Goal: Task Accomplishment & Management: Manage account settings

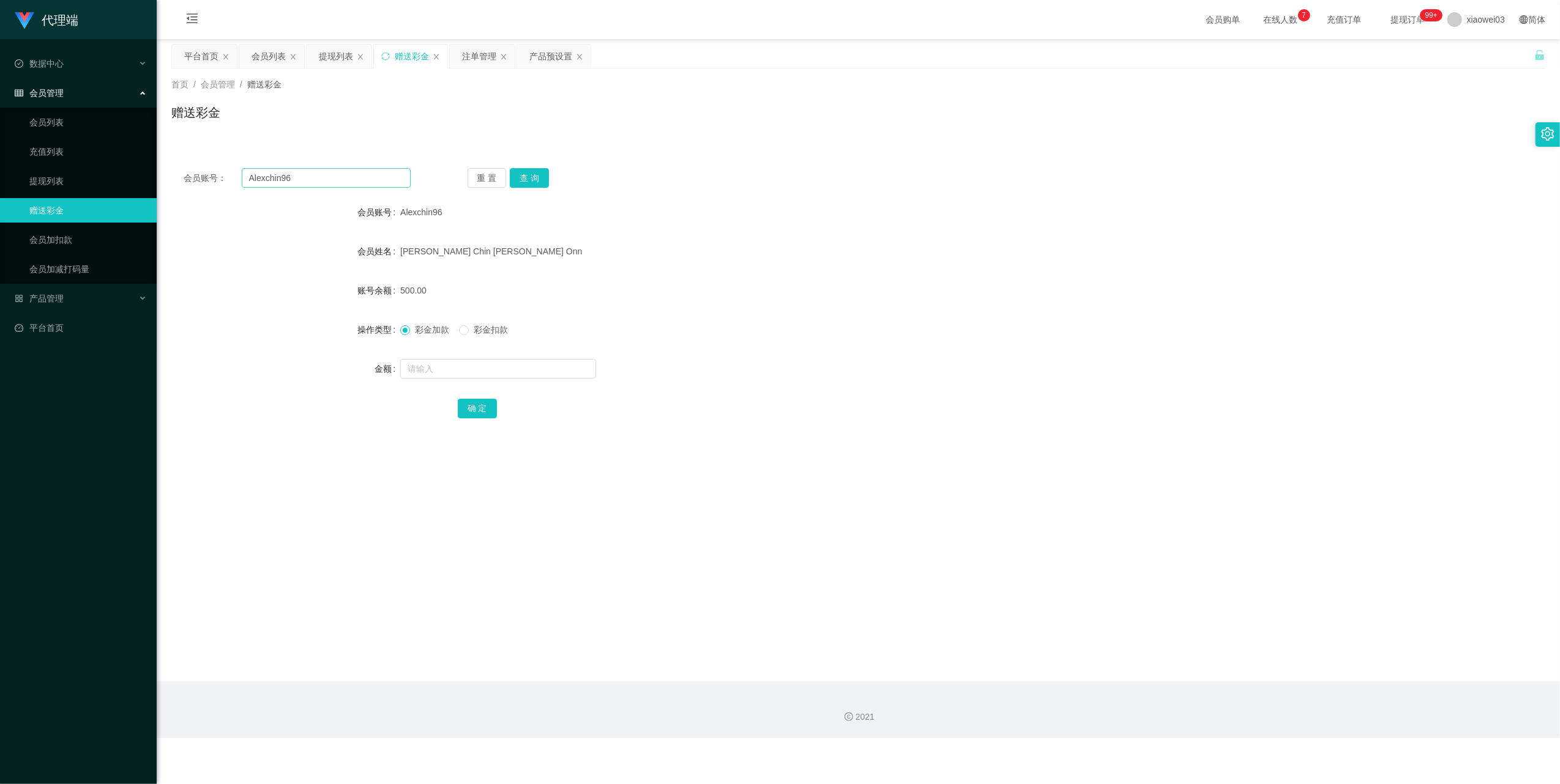
click at [323, 182] on input "Alexchin96" at bounding box center [326, 178] width 169 height 19
type input "Pei0124"
click at [540, 178] on button "查 询" at bounding box center [529, 178] width 39 height 19
click at [502, 377] on input "text" at bounding box center [498, 368] width 196 height 19
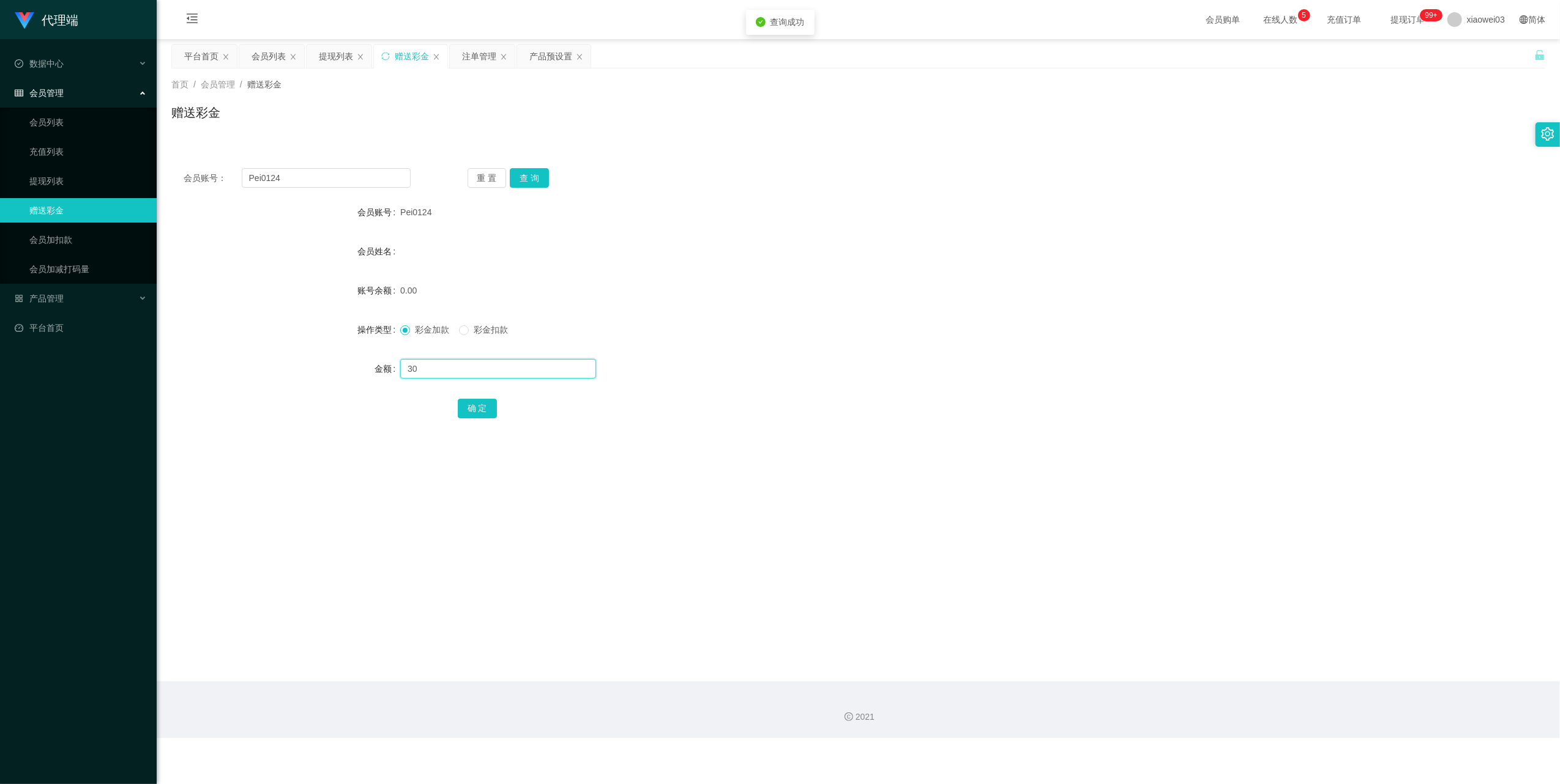
type input "30"
click at [474, 418] on button "确 定" at bounding box center [478, 408] width 39 height 19
click at [545, 50] on div "产品预设置" at bounding box center [551, 56] width 43 height 24
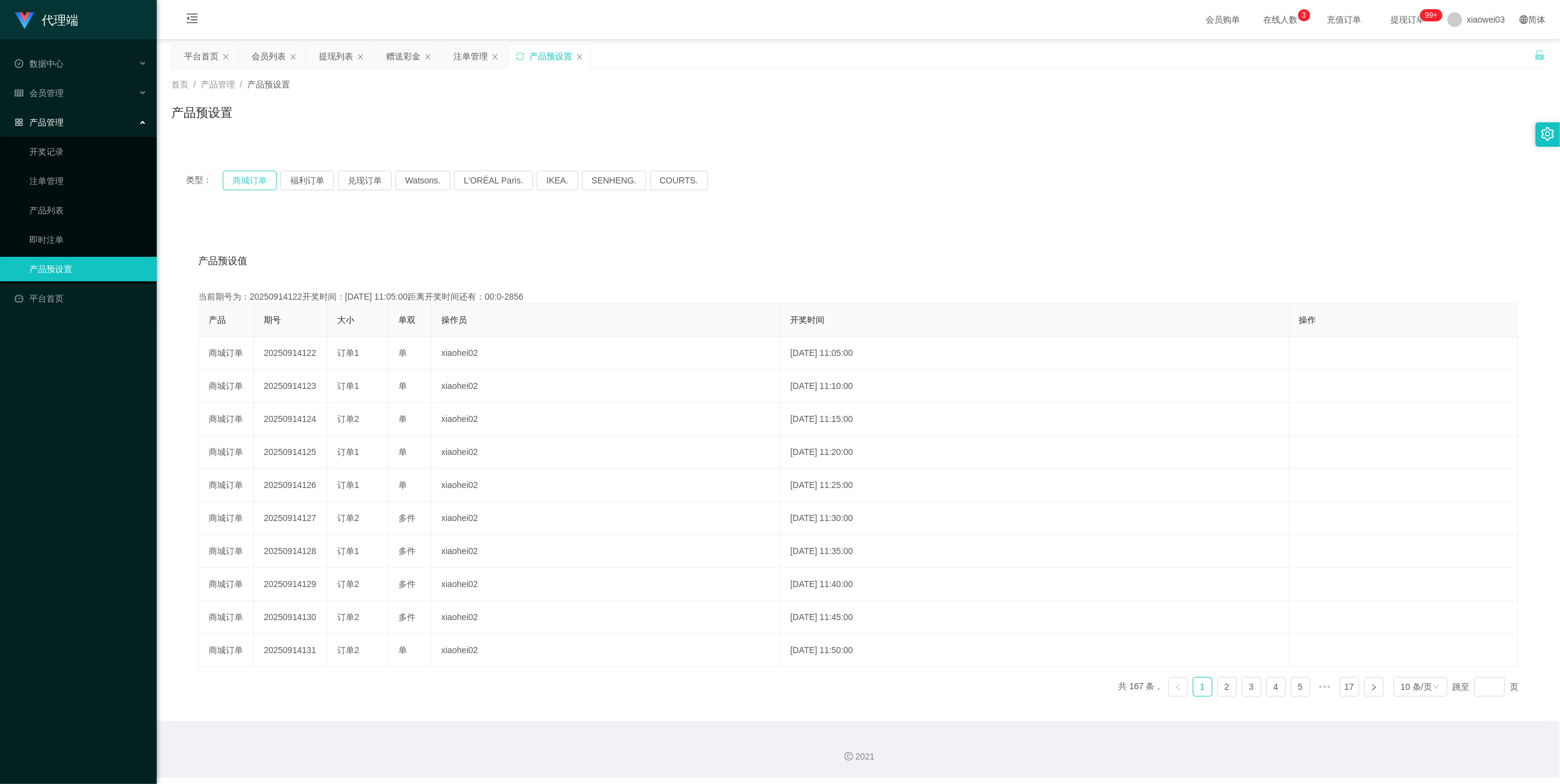
click at [257, 178] on button "商城订单" at bounding box center [250, 180] width 54 height 19
click at [250, 184] on button "商城订单" at bounding box center [250, 180] width 54 height 19
click at [464, 61] on div "注单管理" at bounding box center [470, 56] width 34 height 24
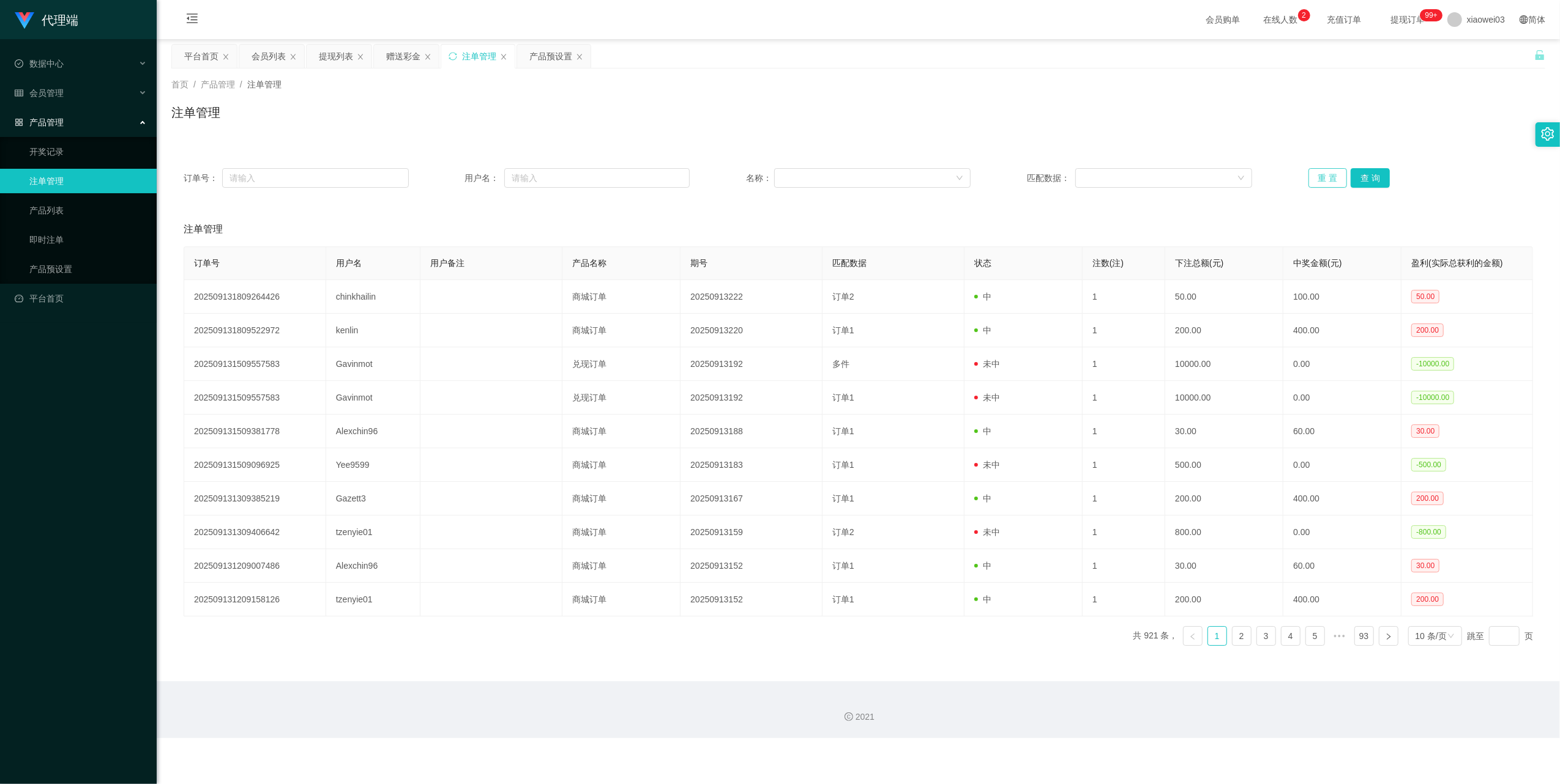
click at [1322, 182] on button "重 置" at bounding box center [1328, 178] width 39 height 19
click at [334, 58] on div "提现列表" at bounding box center [336, 56] width 34 height 24
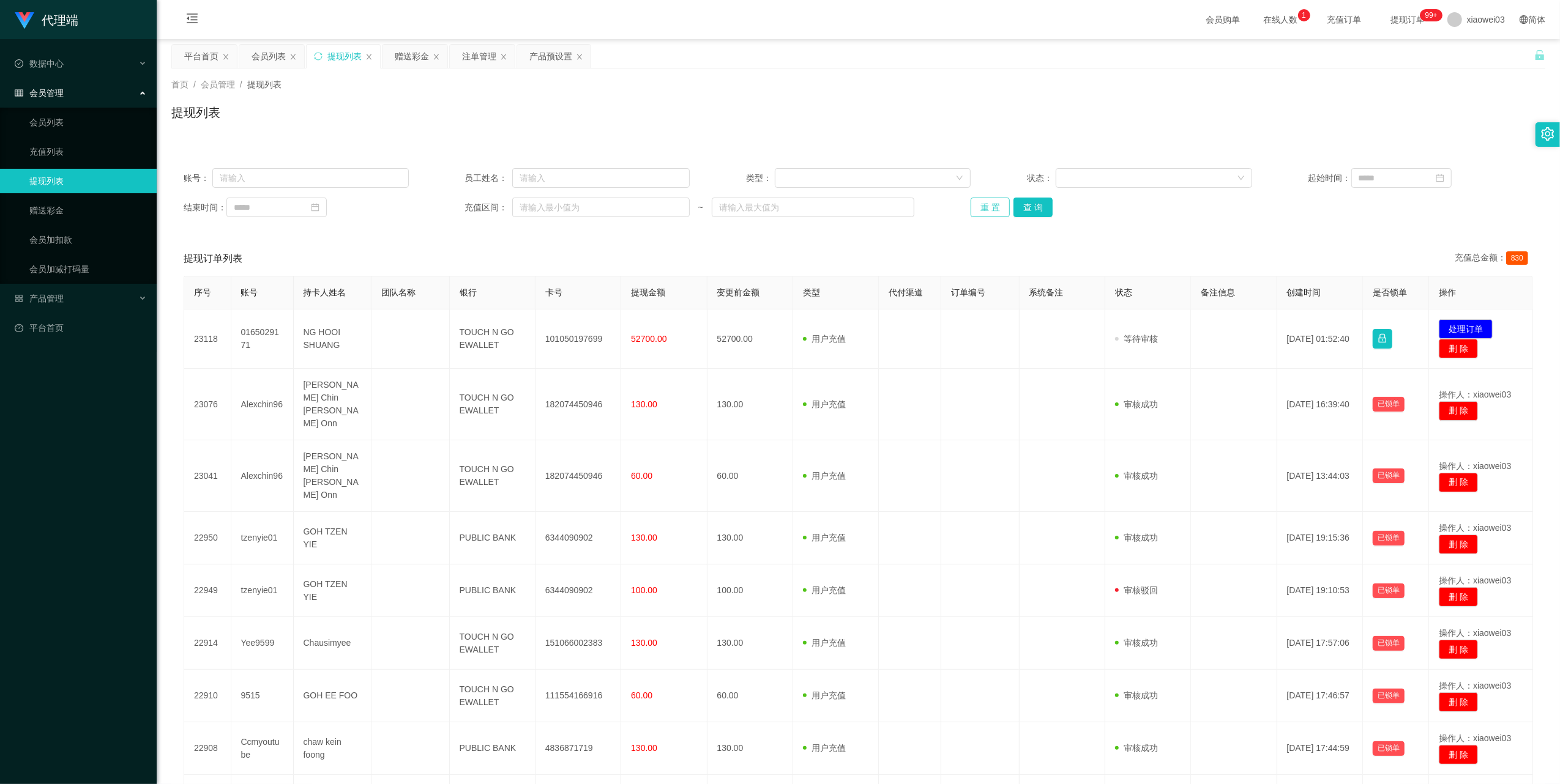
click at [984, 213] on button "重 置" at bounding box center [990, 207] width 39 height 19
click at [987, 207] on button "重 置" at bounding box center [990, 207] width 39 height 19
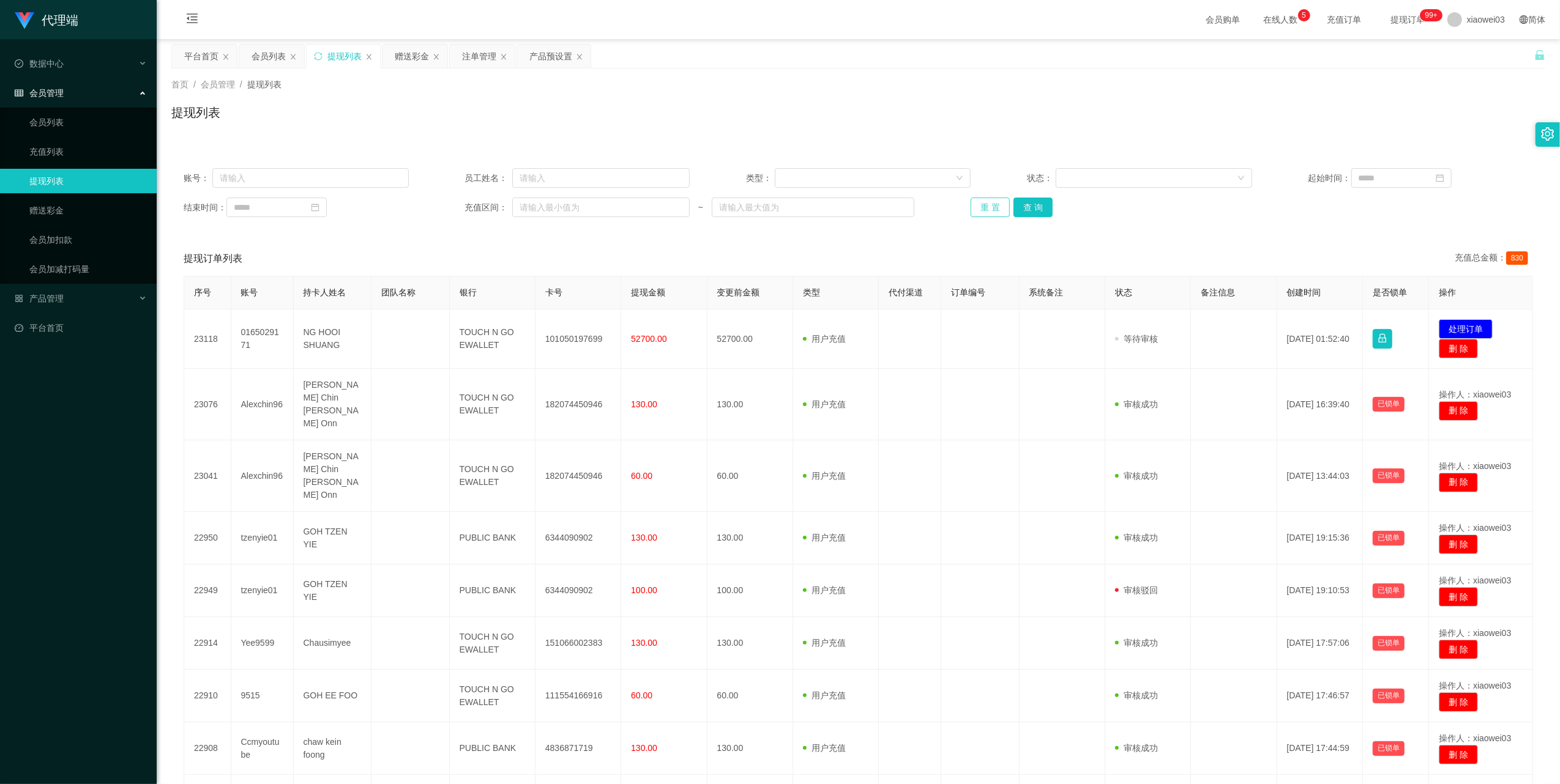
click at [986, 204] on button "重 置" at bounding box center [990, 207] width 39 height 19
click at [982, 213] on button "重 置" at bounding box center [990, 207] width 39 height 19
click at [982, 211] on button "重 置" at bounding box center [990, 207] width 39 height 19
drag, startPoint x: 997, startPoint y: 209, endPoint x: 988, endPoint y: 211, distance: 9.2
click at [997, 209] on button "重 置" at bounding box center [990, 207] width 39 height 19
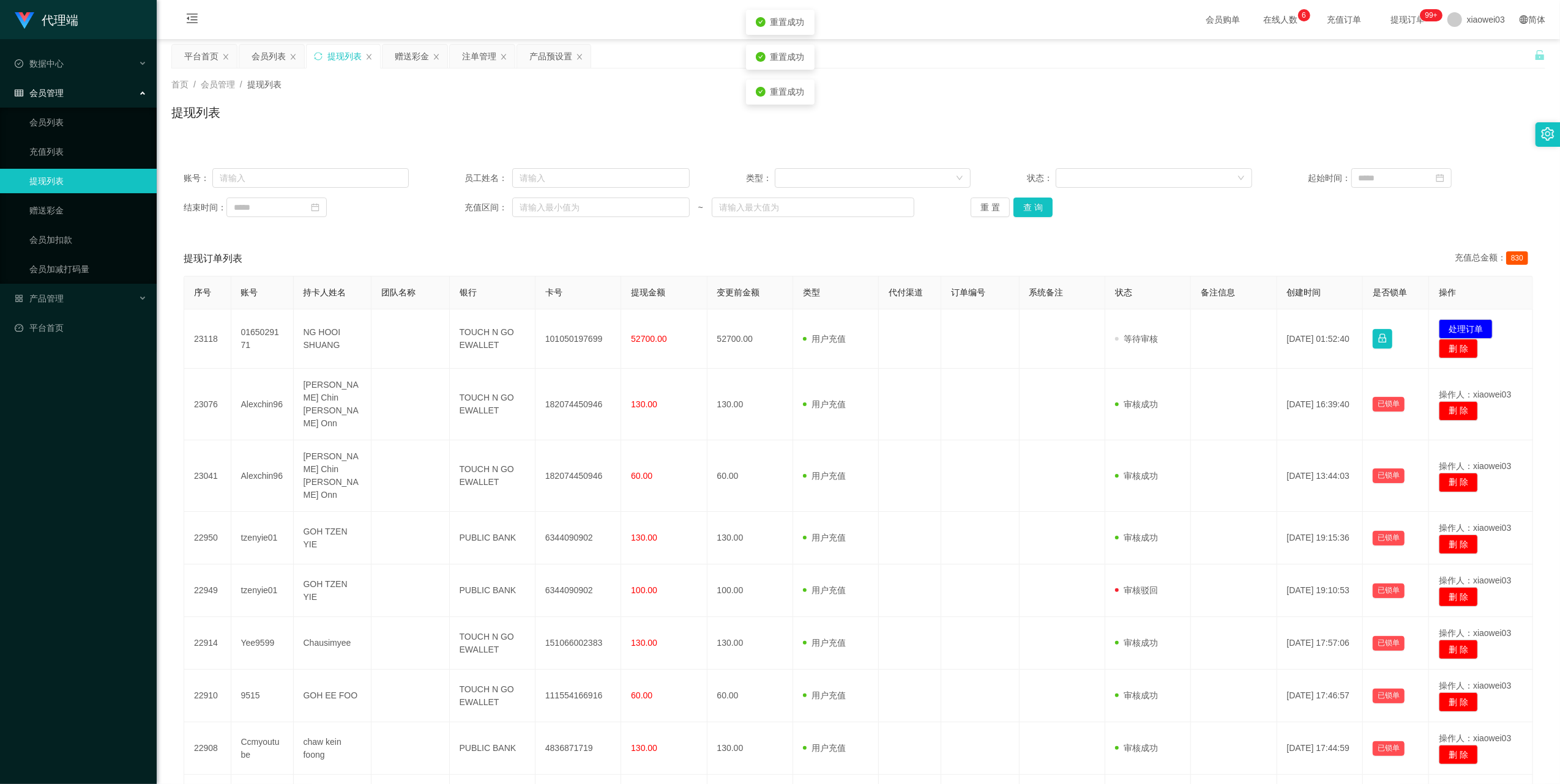
click at [336, 59] on div "提现列表" at bounding box center [344, 56] width 34 height 24
click at [414, 52] on div "赠送彩金" at bounding box center [412, 56] width 34 height 24
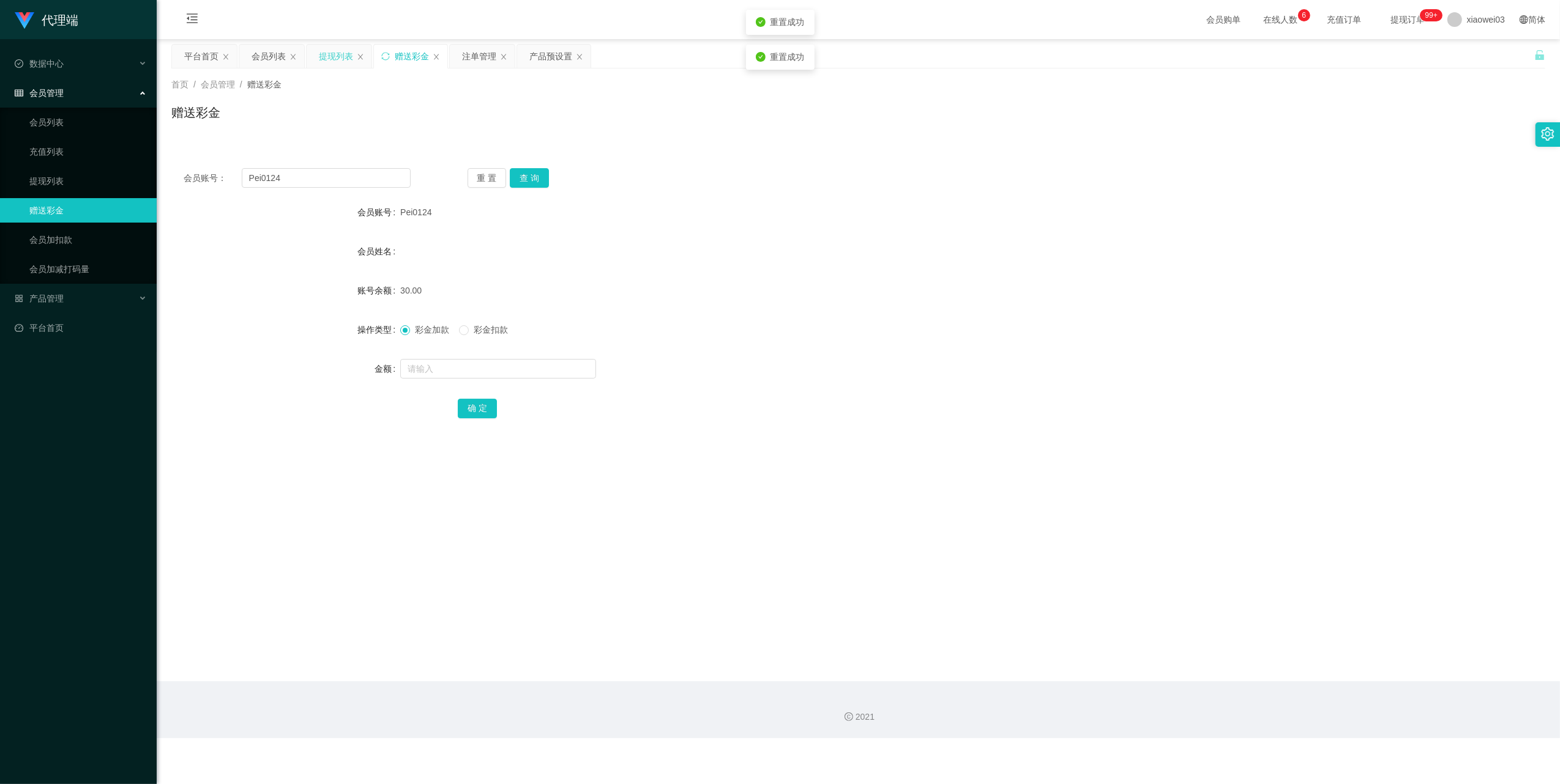
click at [330, 60] on div "提现列表" at bounding box center [336, 56] width 34 height 24
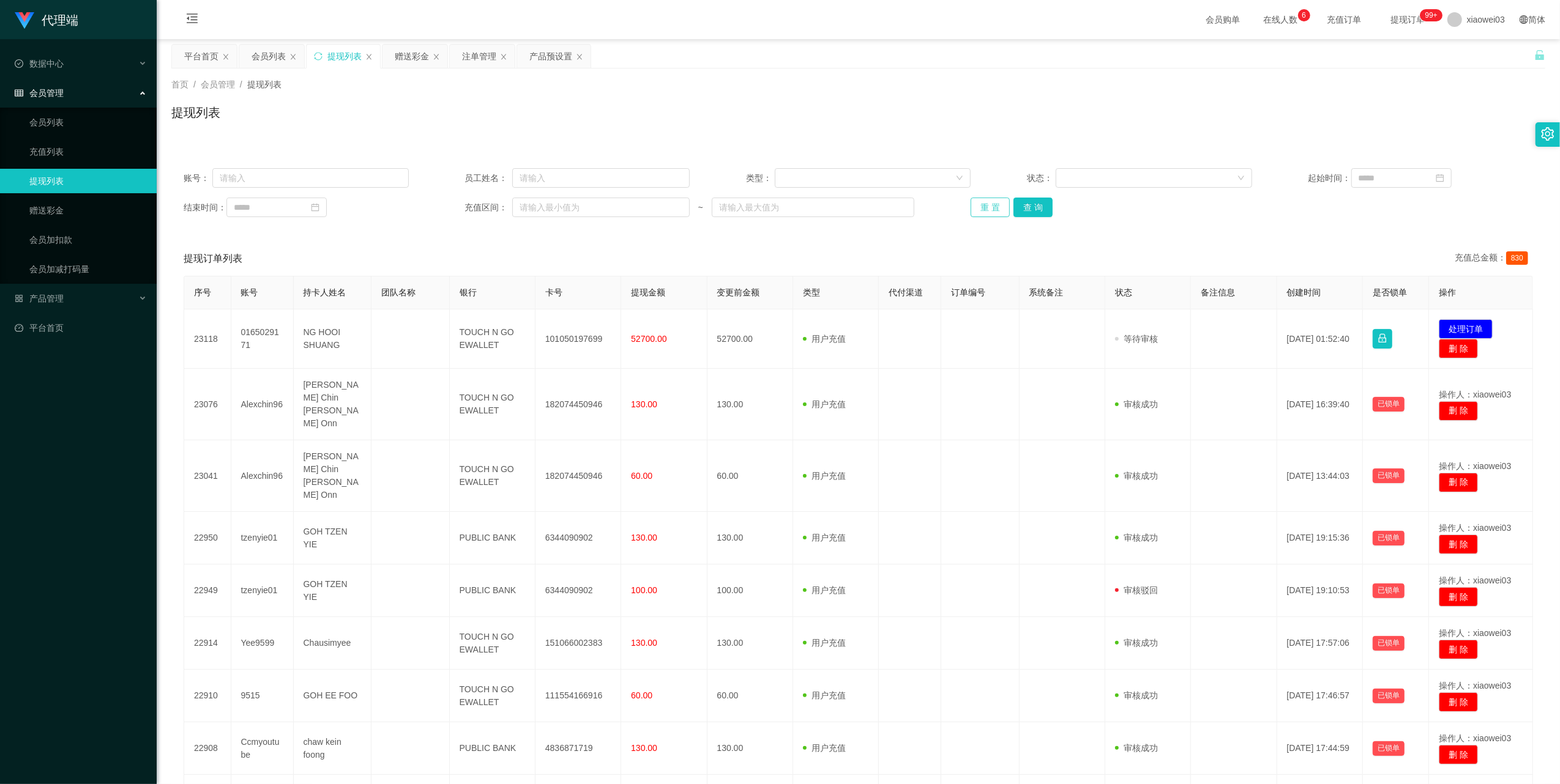
click at [984, 212] on button "重 置" at bounding box center [990, 207] width 39 height 19
click at [984, 212] on div "重 置 查 询" at bounding box center [1083, 207] width 225 height 19
click at [984, 212] on button "重 置" at bounding box center [990, 207] width 39 height 19
click at [984, 212] on div "重 置 查 询" at bounding box center [1083, 207] width 225 height 19
click at [980, 211] on button "重 置" at bounding box center [990, 207] width 39 height 19
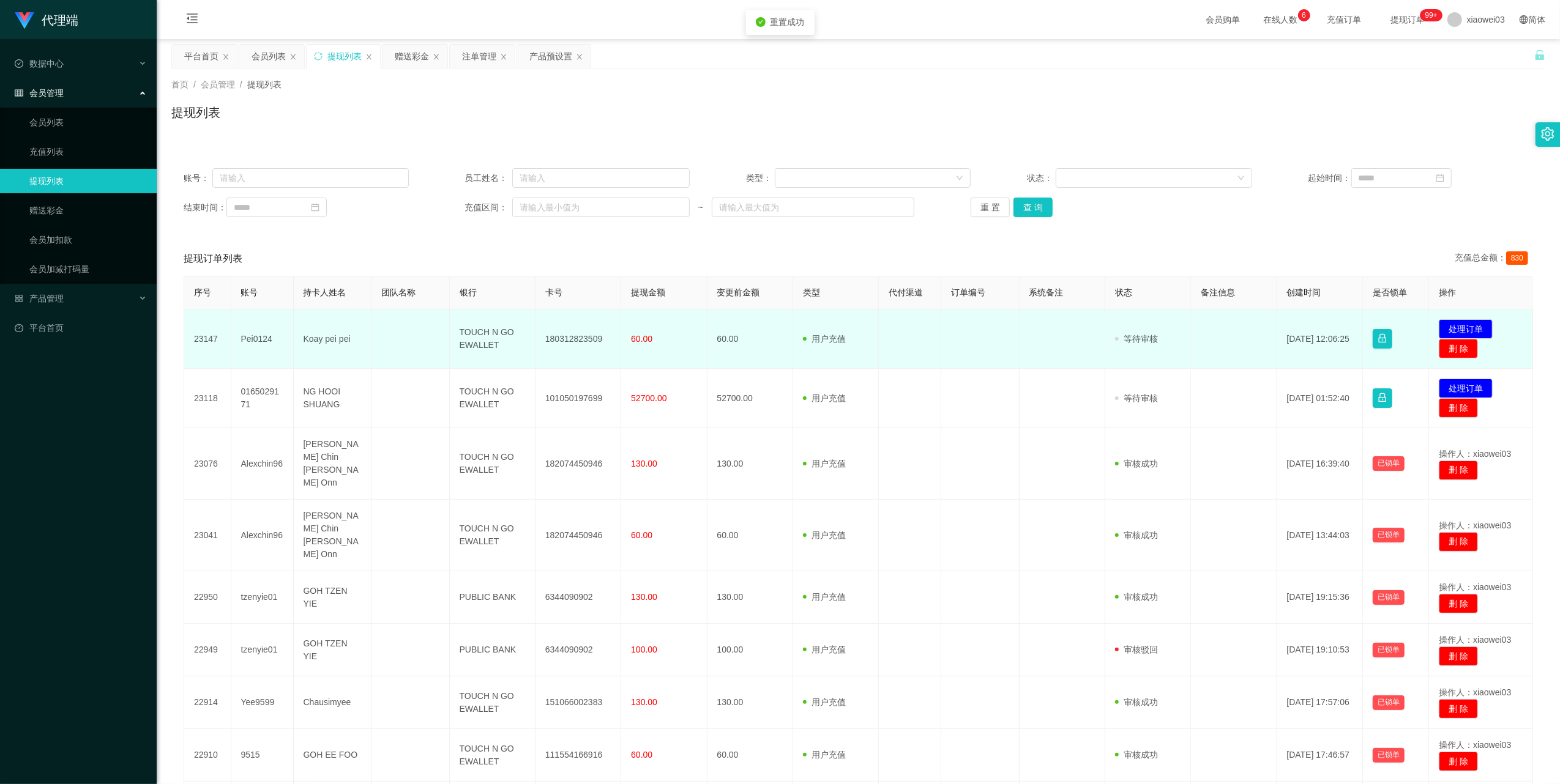
click at [587, 339] on td "180312823509" at bounding box center [578, 339] width 85 height 59
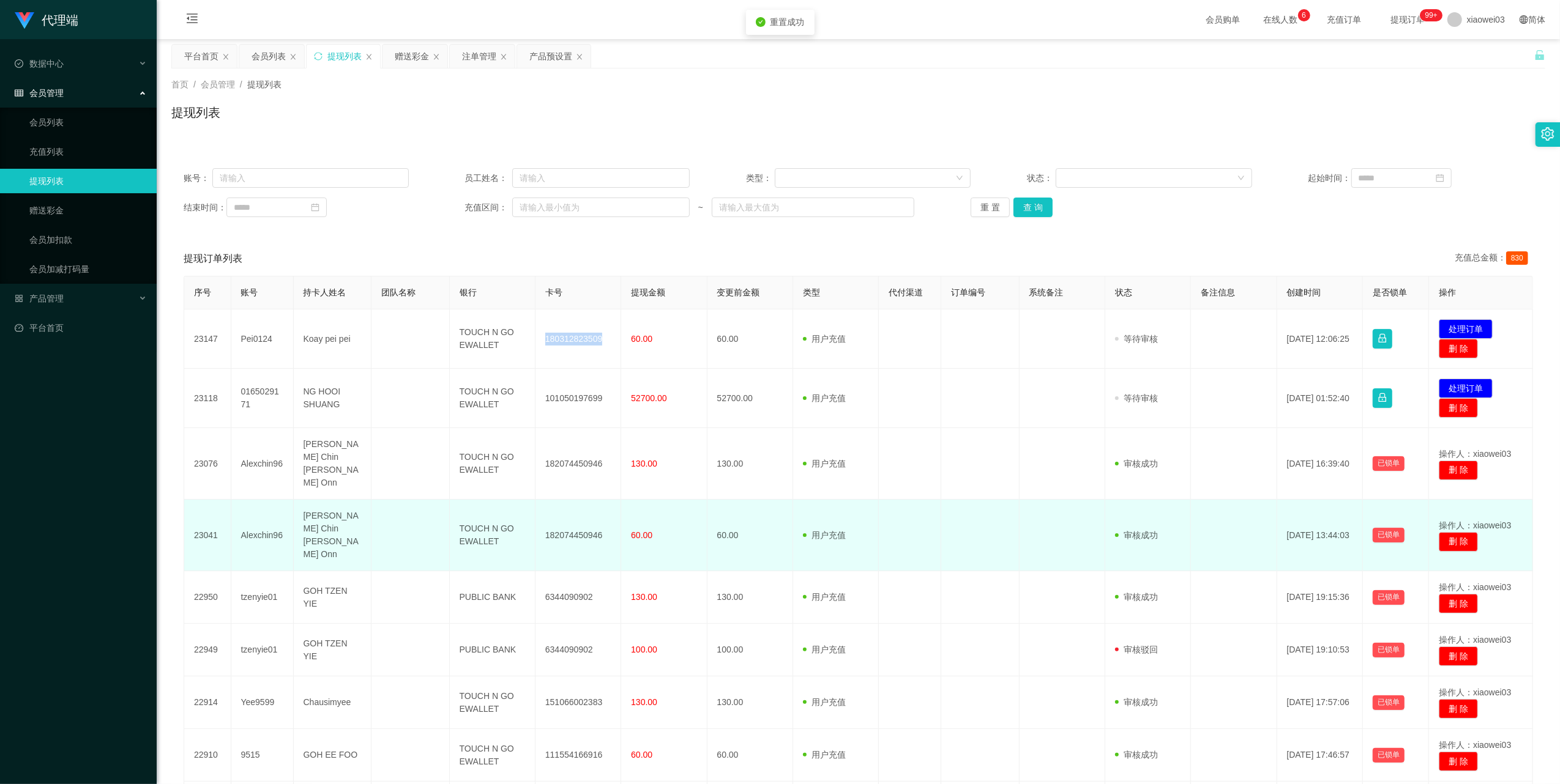
copy td "180312823509"
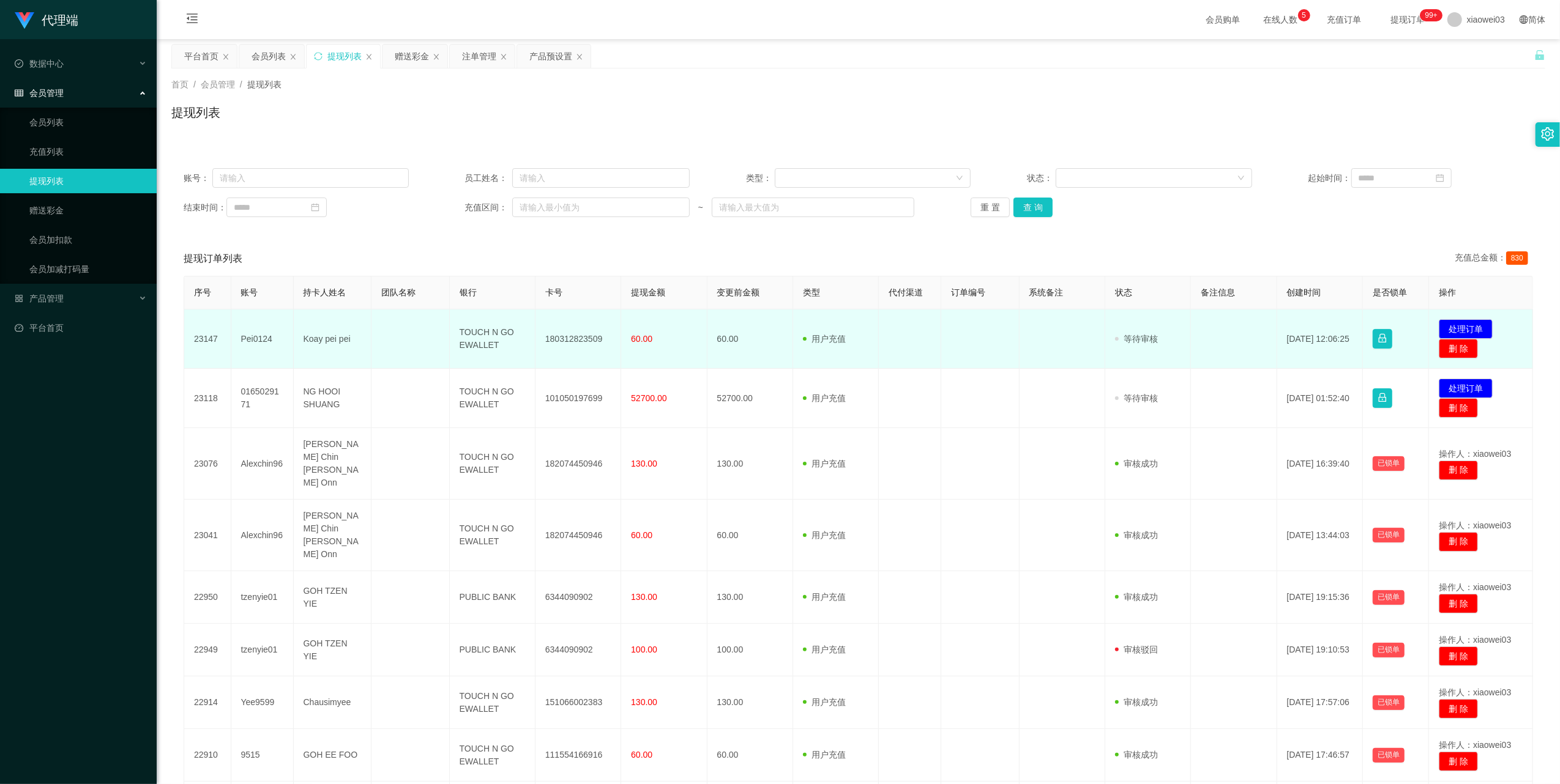
click at [485, 336] on td "TOUCH N GO EWALLET" at bounding box center [492, 339] width 85 height 59
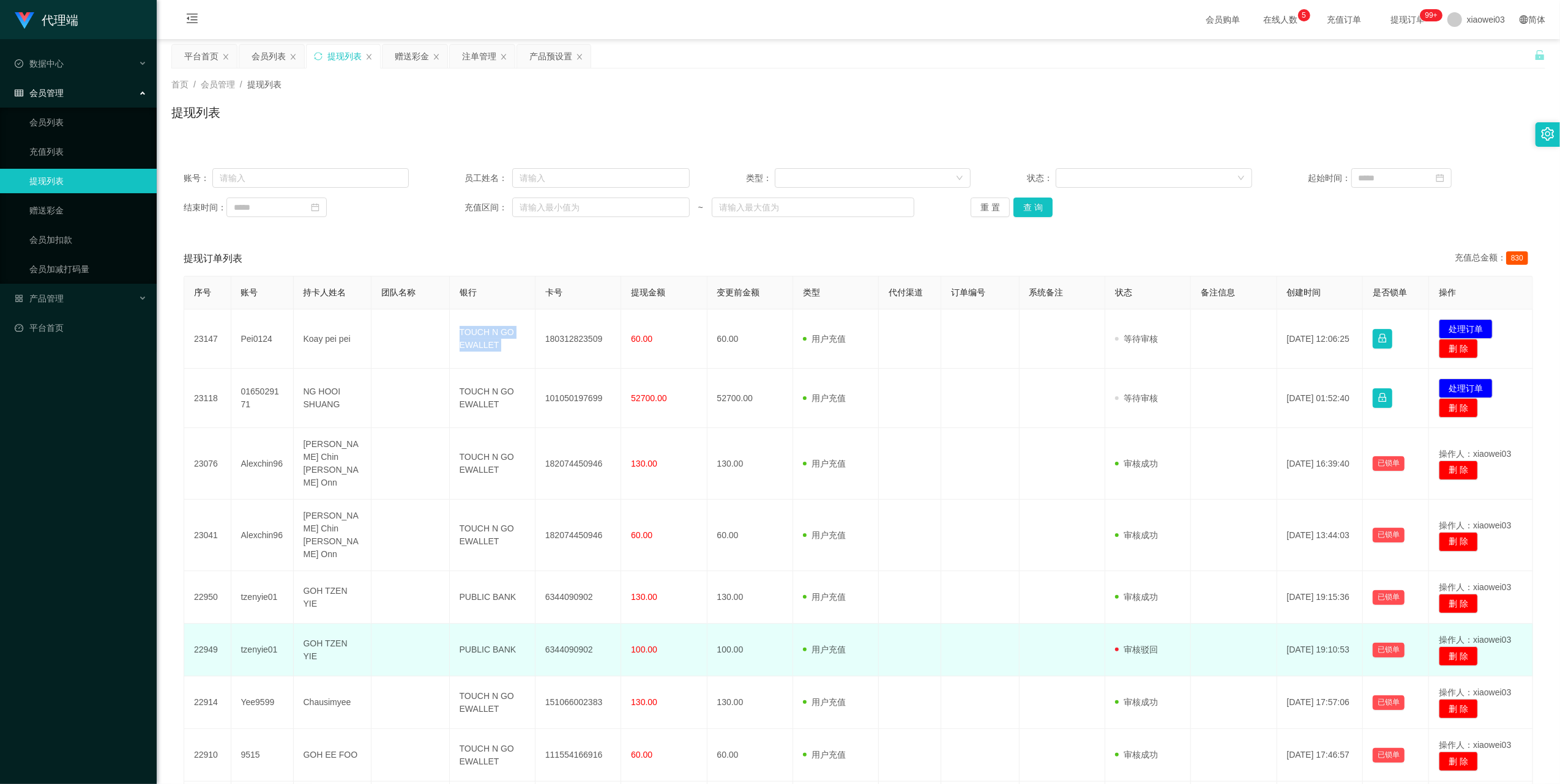
copy td "TOUCH N GO EWALLET"
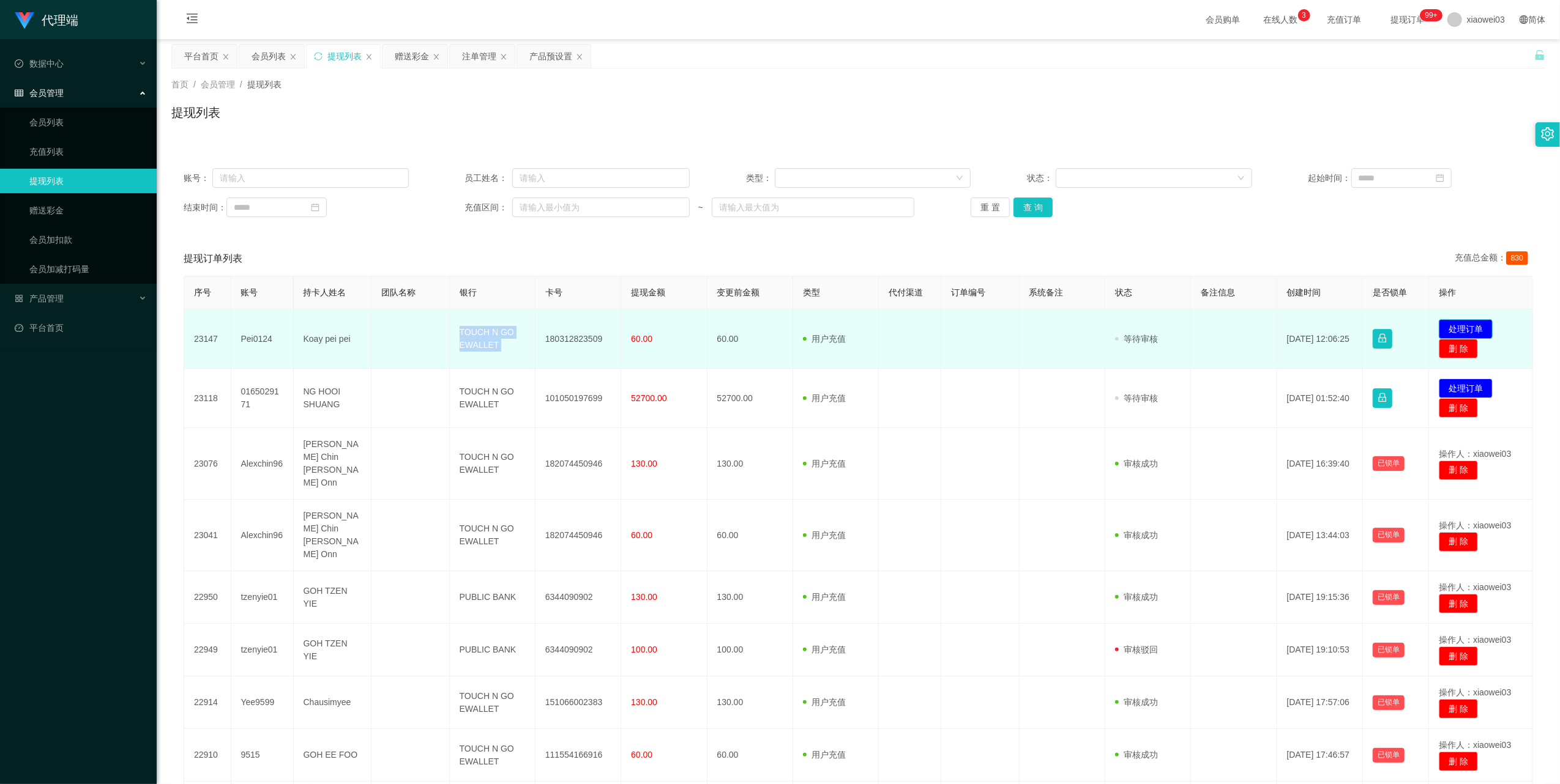
click at [1447, 324] on button "处理订单" at bounding box center [1466, 329] width 54 height 19
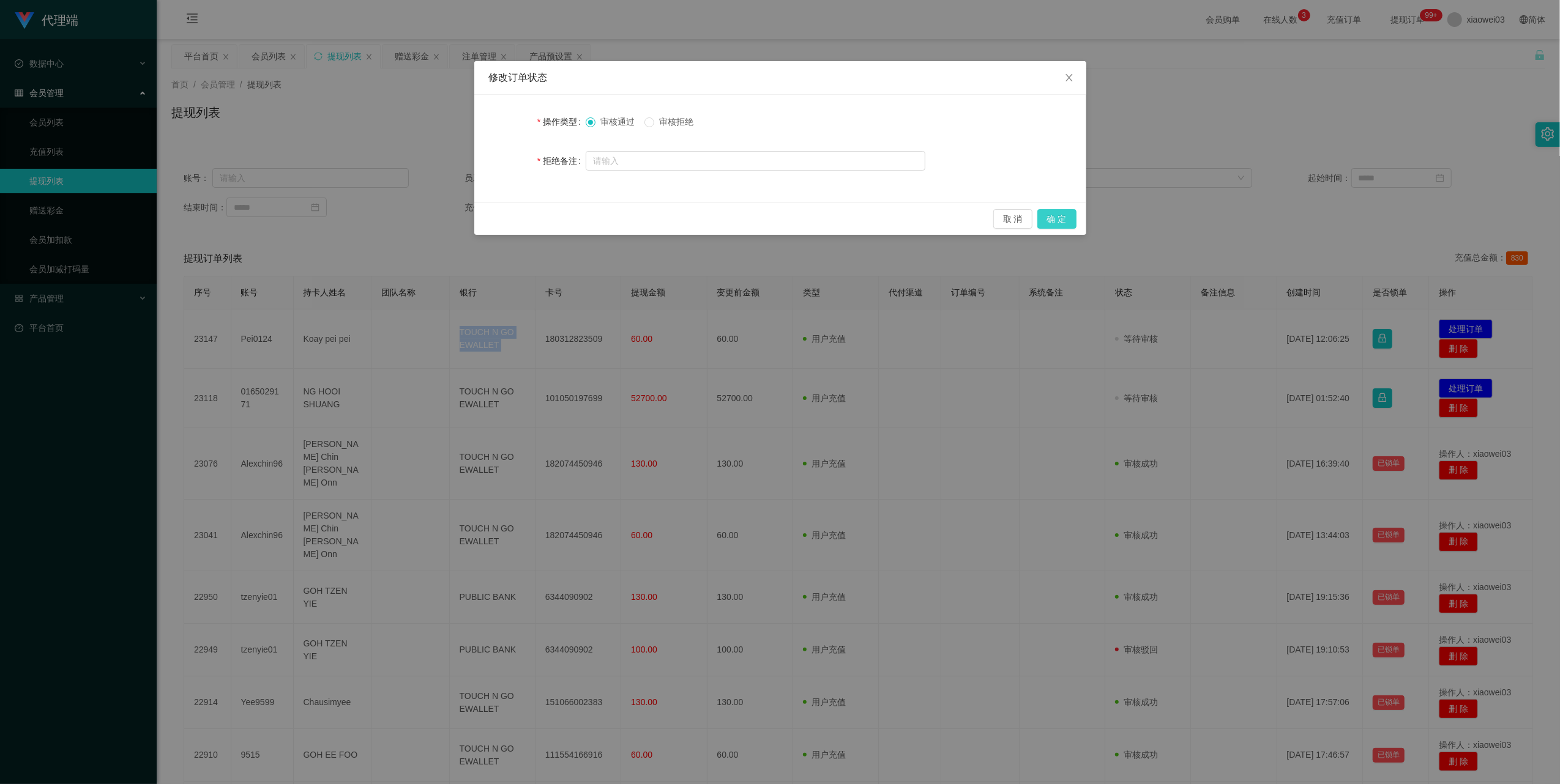
click at [1066, 226] on button "确 定" at bounding box center [1057, 219] width 39 height 19
